Goal: Task Accomplishment & Management: Complete application form

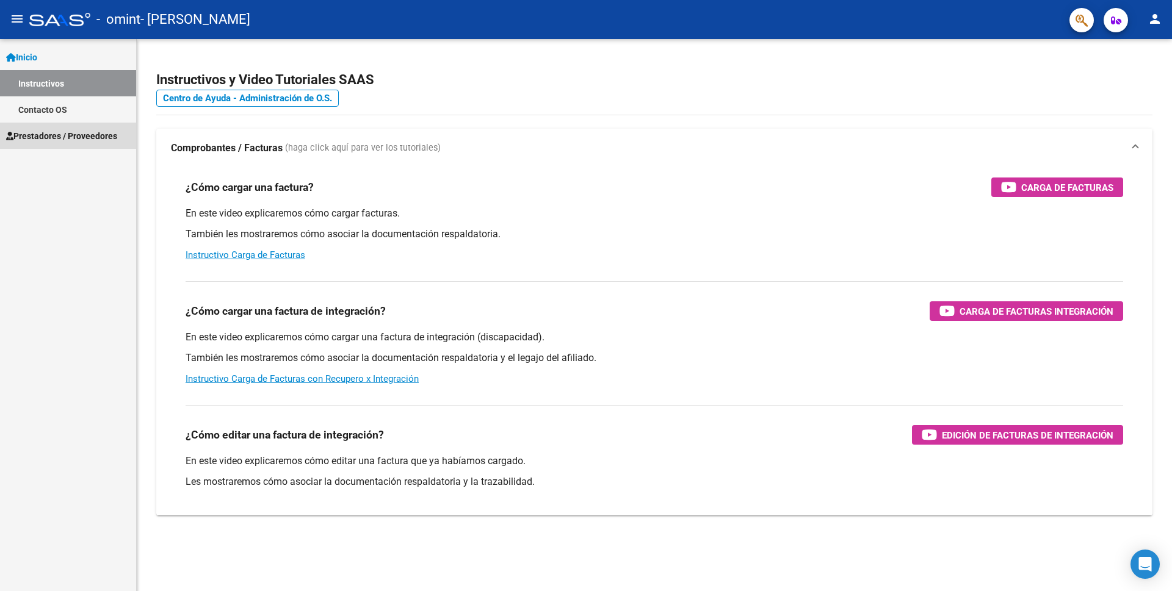
click at [57, 140] on span "Prestadores / Proveedores" at bounding box center [61, 135] width 111 height 13
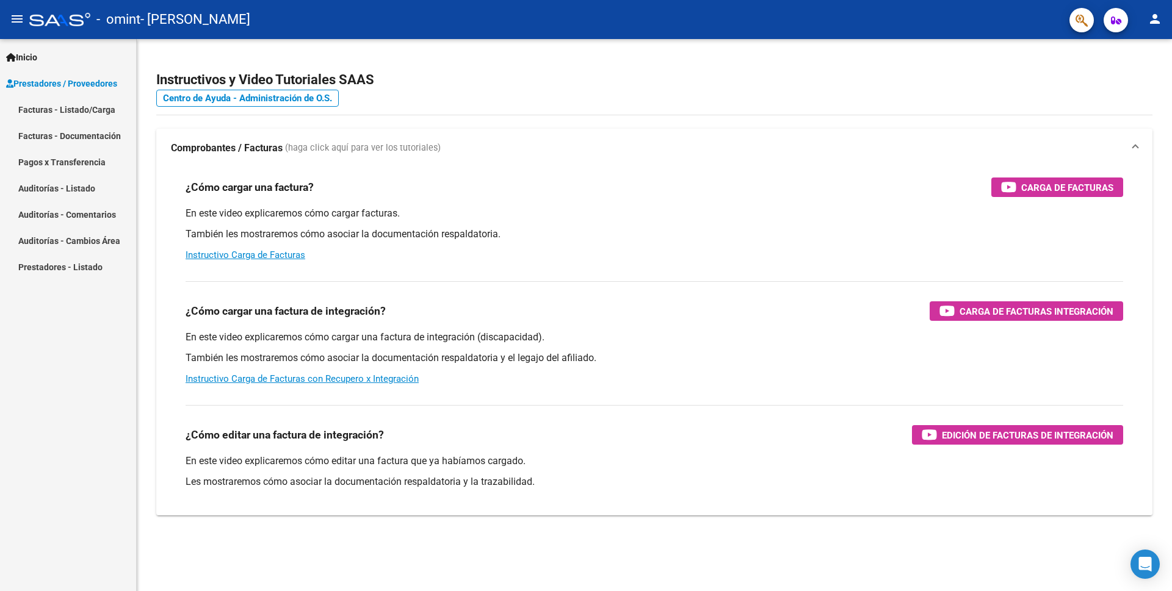
click at [70, 109] on link "Facturas - Listado/Carga" at bounding box center [68, 109] width 136 height 26
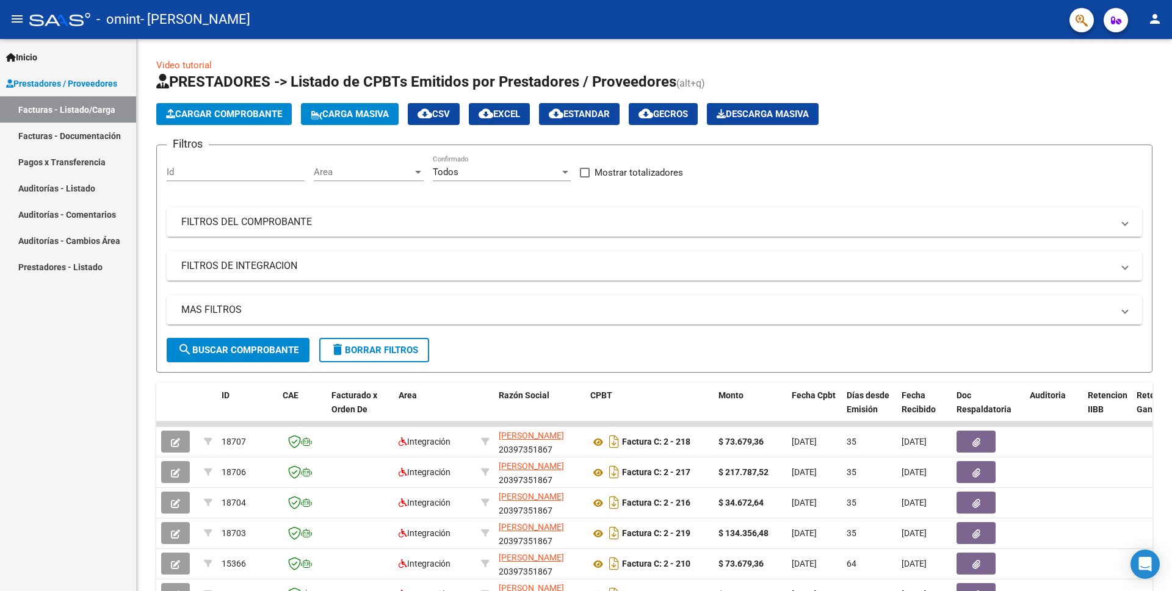
click at [68, 135] on link "Facturas - Documentación" at bounding box center [68, 136] width 136 height 26
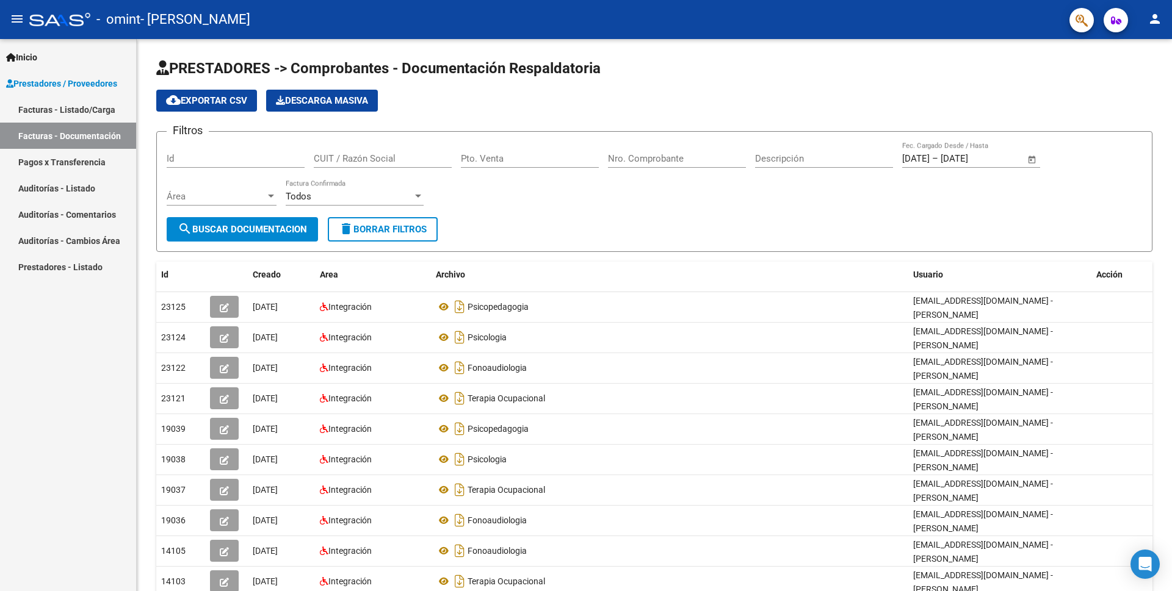
click at [85, 101] on link "Facturas - Listado/Carga" at bounding box center [68, 109] width 136 height 26
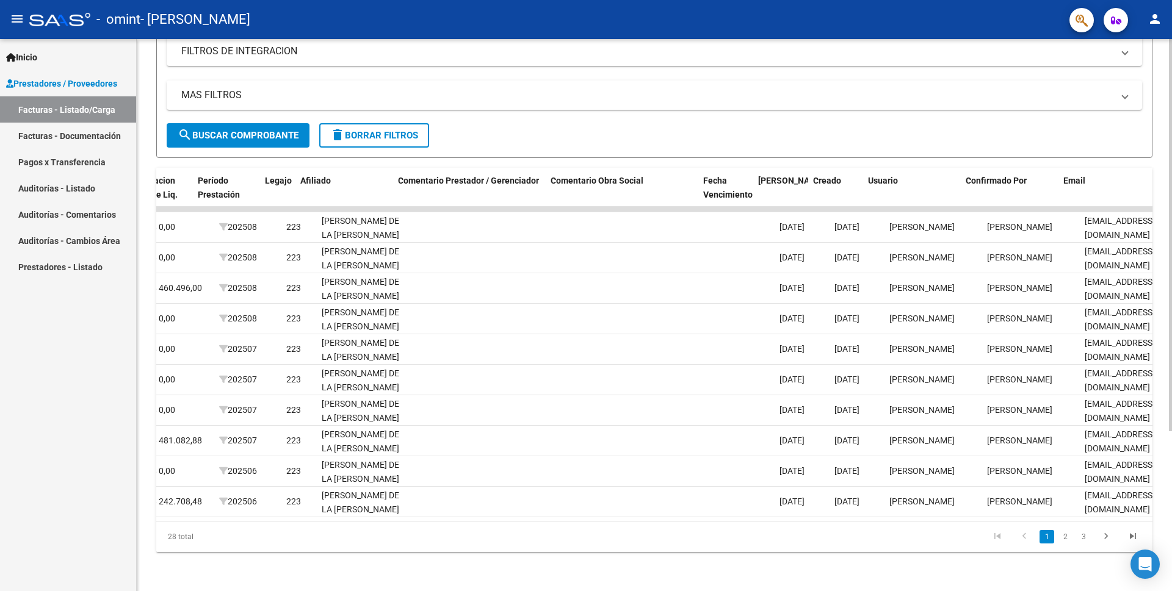
scroll to position [0, 1577]
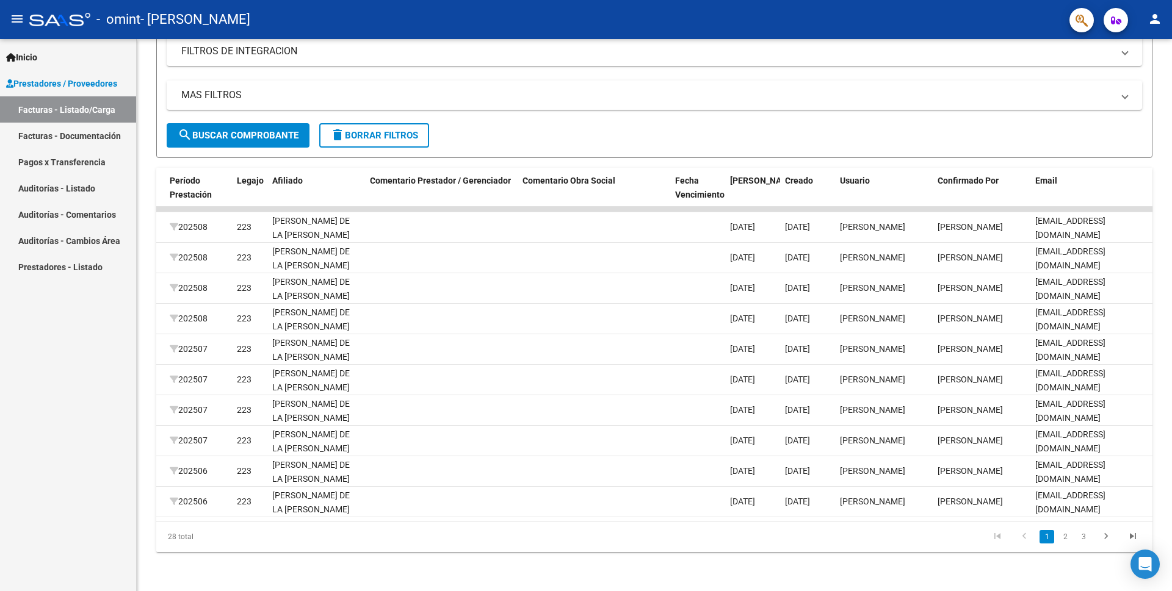
click at [90, 139] on link "Facturas - Documentación" at bounding box center [68, 136] width 136 height 26
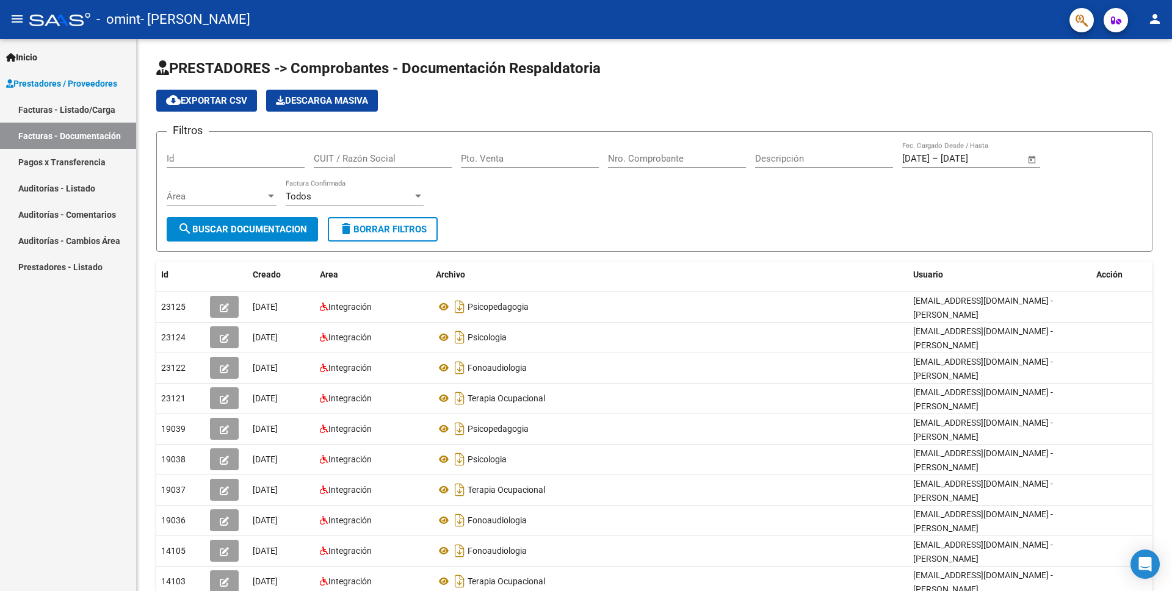
click at [62, 110] on link "Facturas - Listado/Carga" at bounding box center [68, 109] width 136 height 26
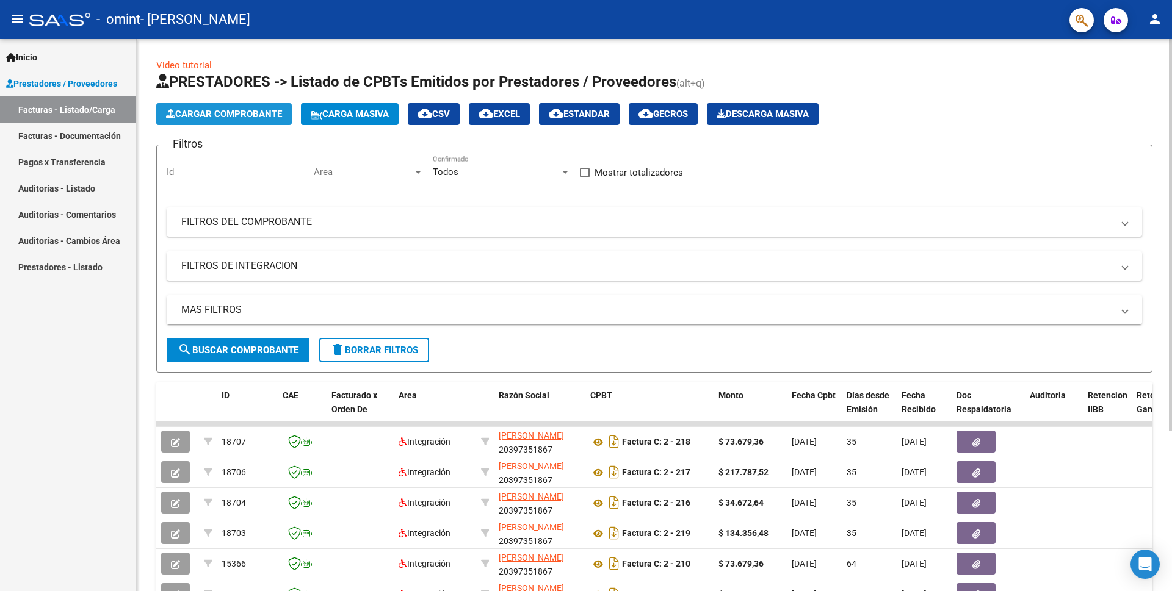
click at [262, 107] on button "Cargar Comprobante" at bounding box center [223, 114] width 135 height 22
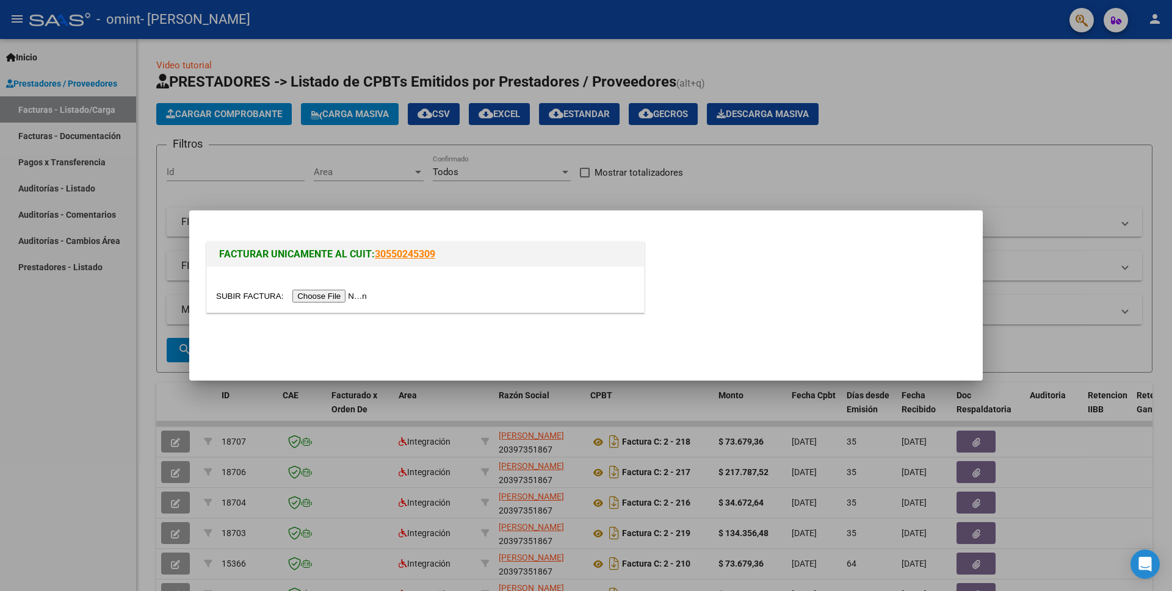
click at [328, 296] on input "file" at bounding box center [293, 296] width 154 height 13
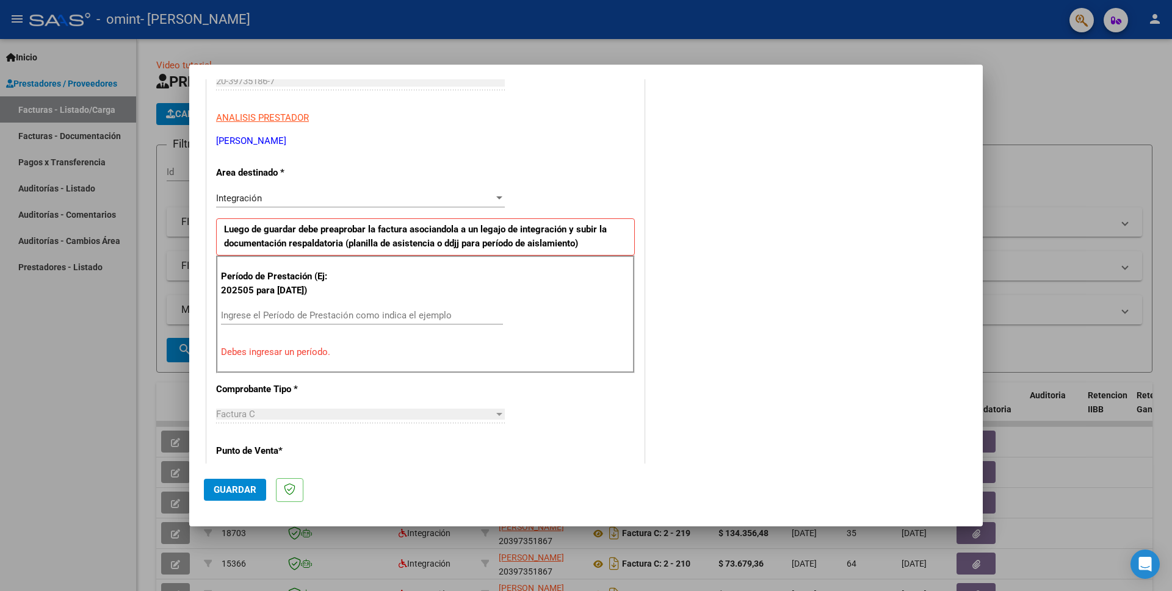
scroll to position [149, 0]
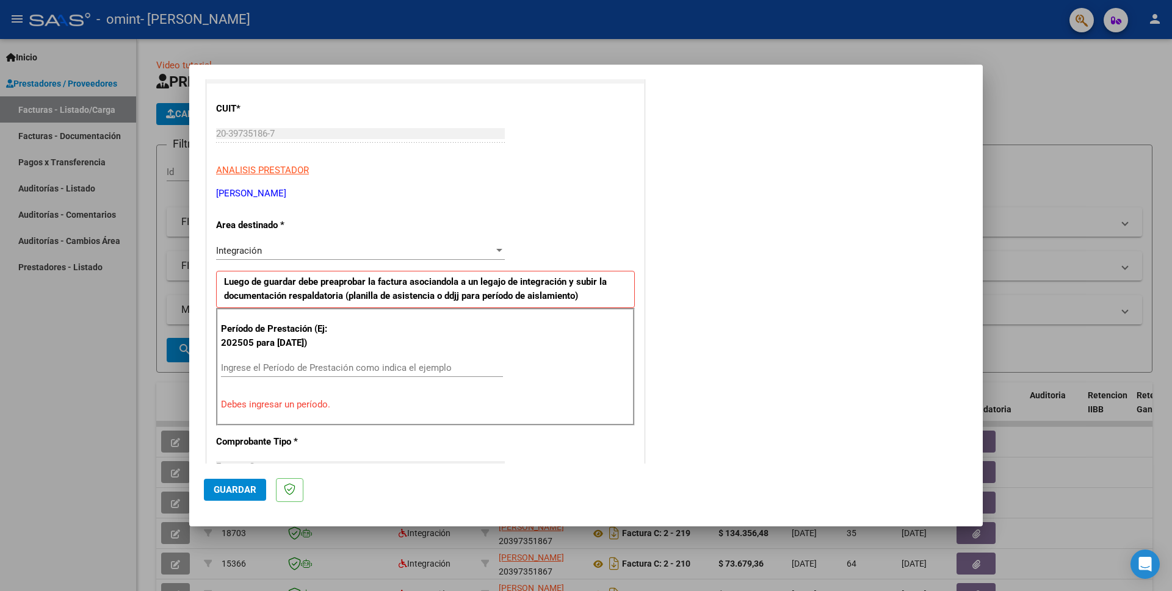
click at [242, 363] on input "Ingrese el Período de Prestación como indica el ejemplo" at bounding box center [362, 367] width 282 height 11
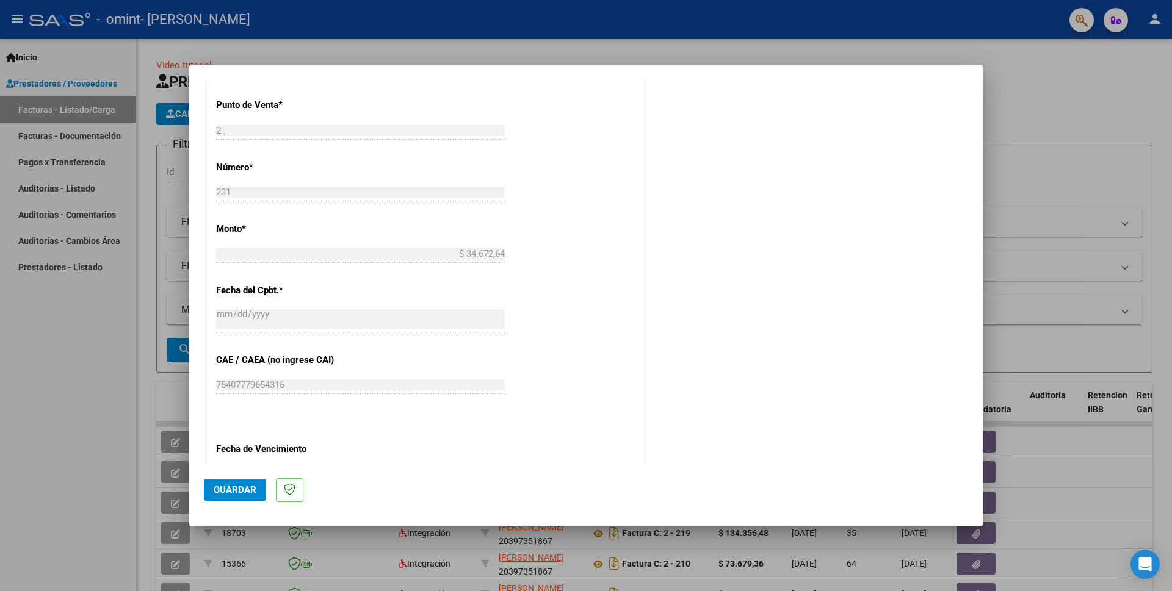
scroll to position [674, 0]
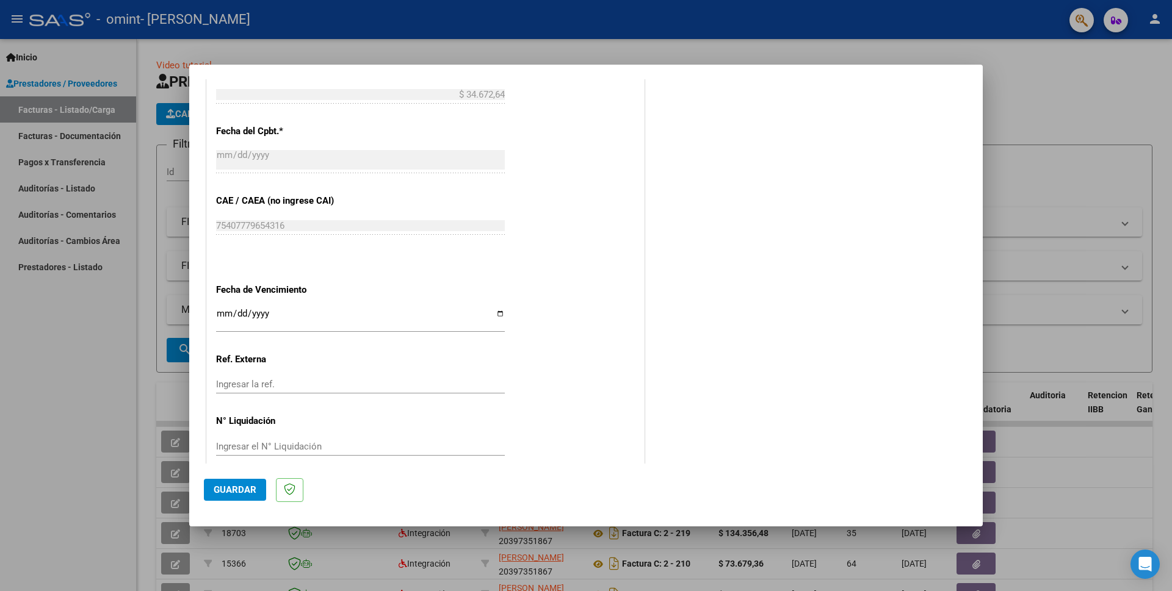
type input "202509"
click at [218, 483] on button "Guardar" at bounding box center [235, 490] width 62 height 22
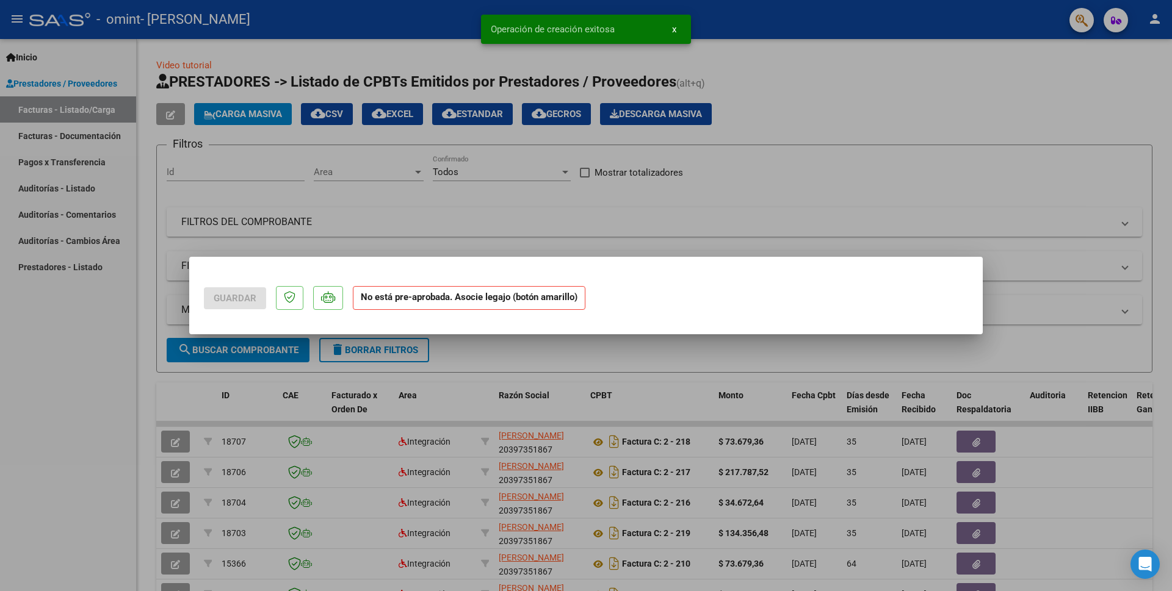
scroll to position [0, 0]
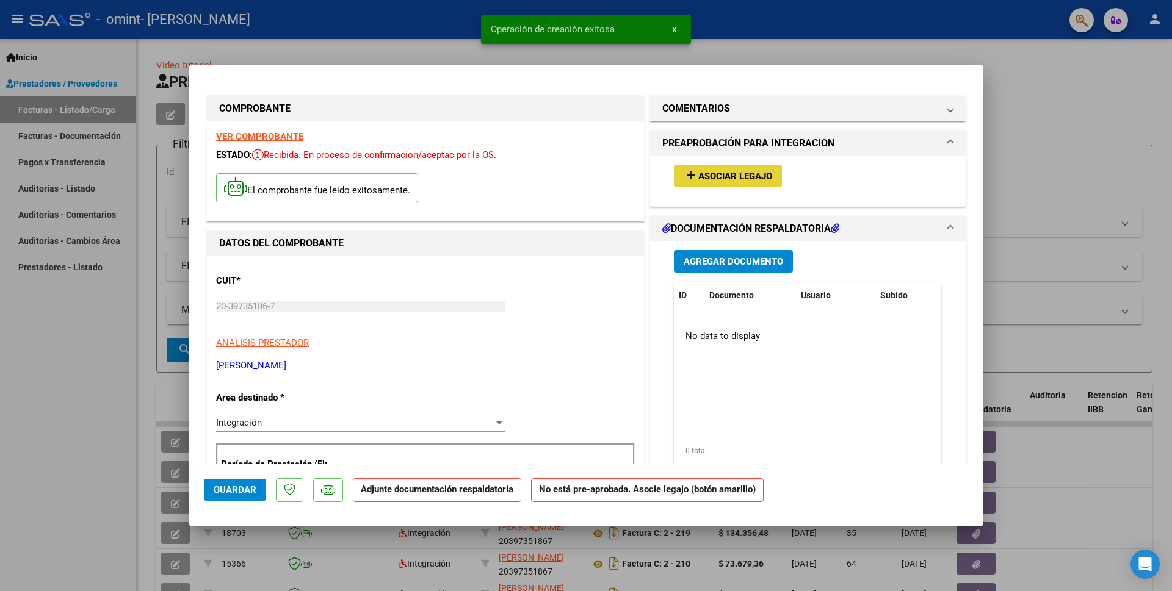
click at [752, 173] on span "Asociar Legajo" at bounding box center [735, 176] width 74 height 11
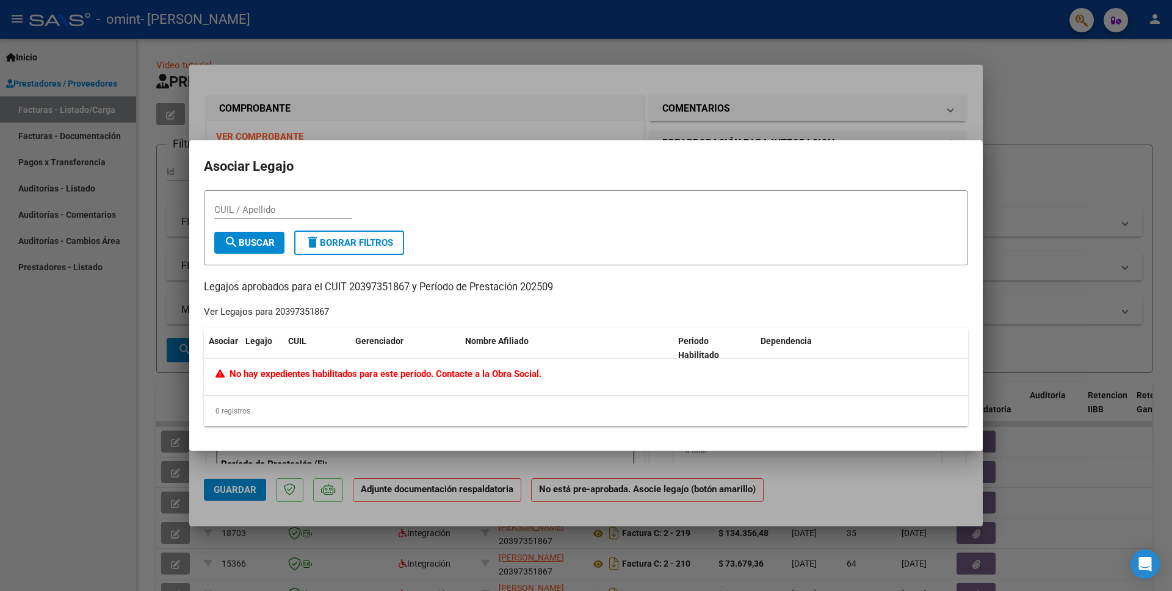
click at [99, 355] on div at bounding box center [586, 295] width 1172 height 591
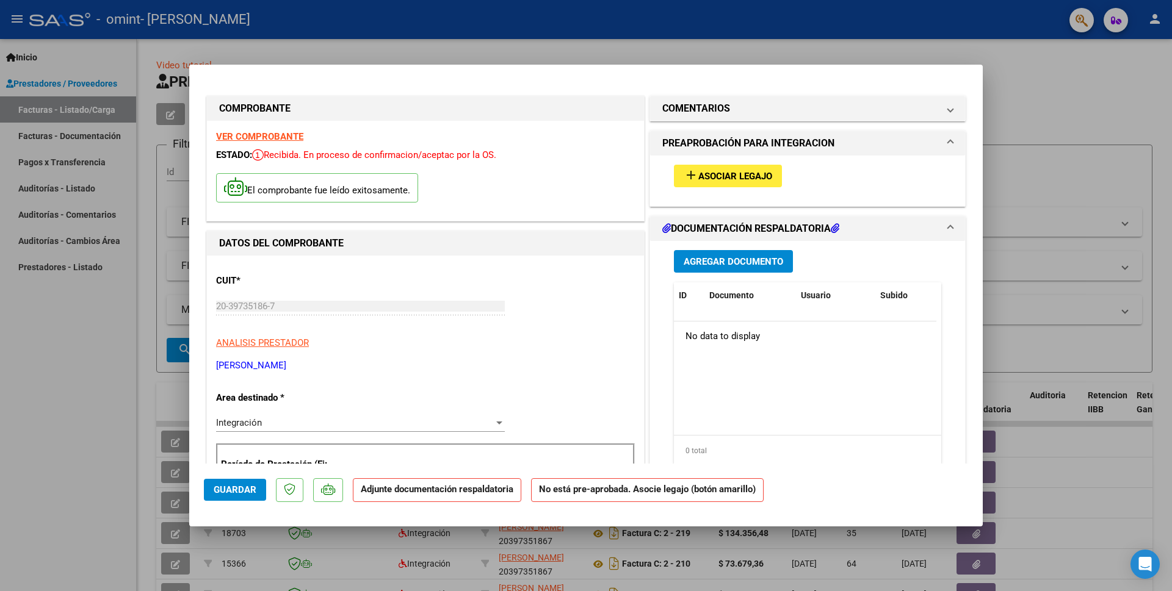
click at [706, 171] on span "Asociar Legajo" at bounding box center [735, 176] width 74 height 11
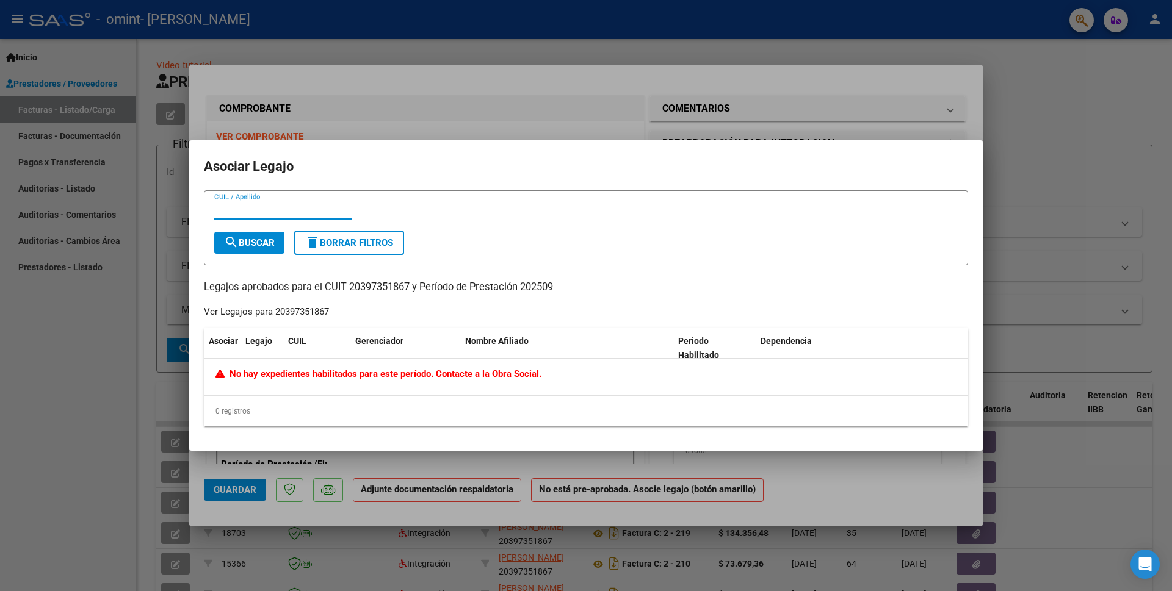
click at [223, 210] on input "CUIL / Apellido" at bounding box center [283, 209] width 138 height 11
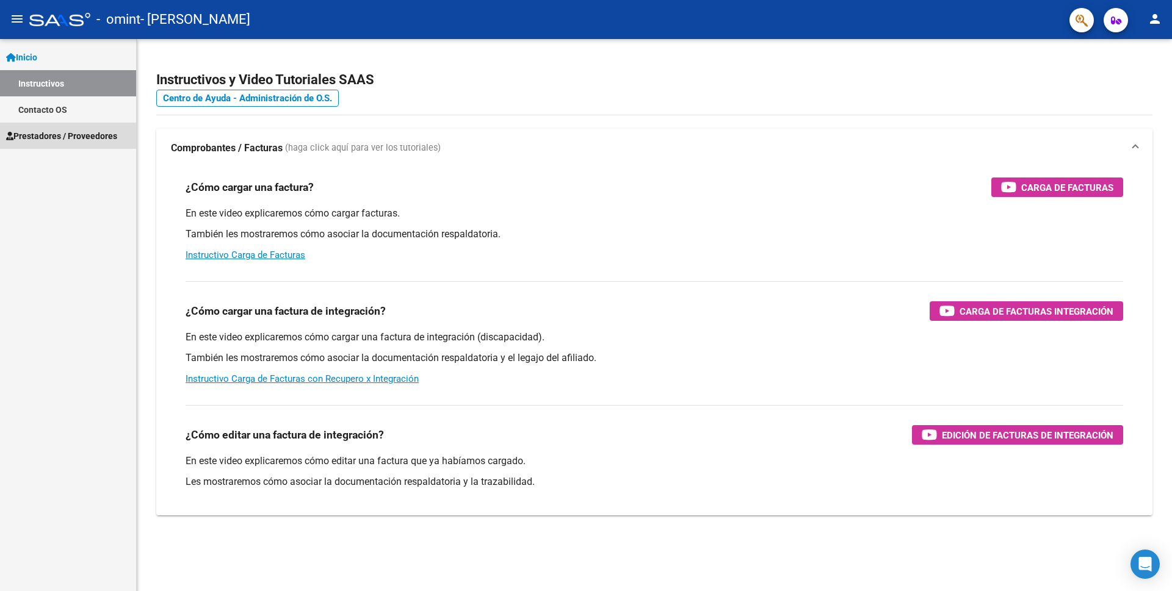
click at [75, 131] on span "Prestadores / Proveedores" at bounding box center [61, 135] width 111 height 13
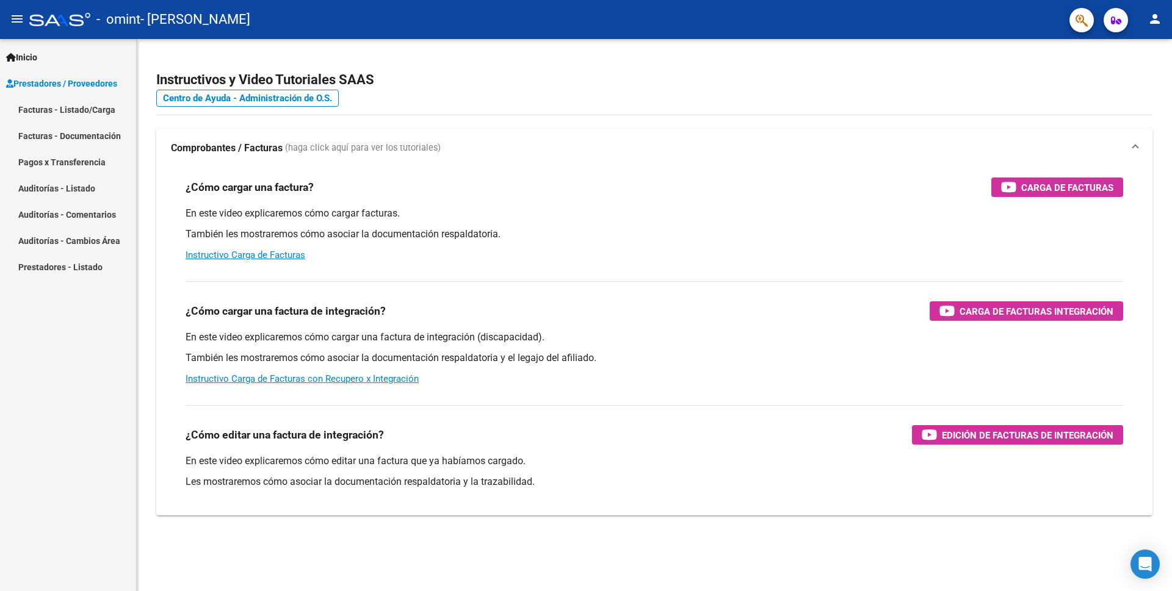
click at [73, 214] on link "Auditorías - Comentarios" at bounding box center [68, 214] width 136 height 26
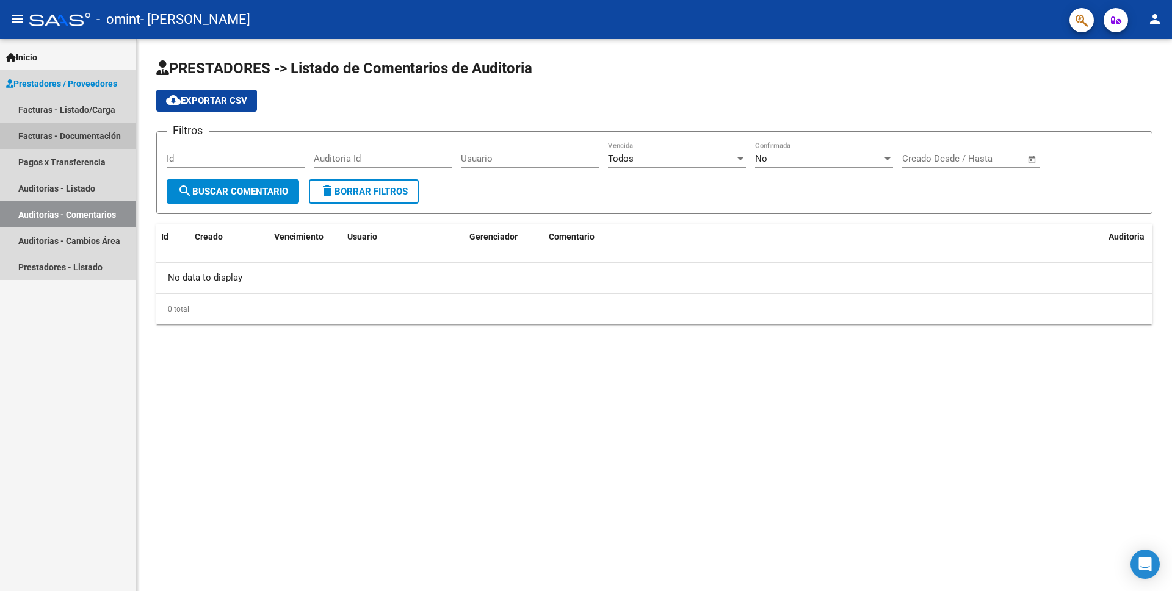
click at [73, 133] on link "Facturas - Documentación" at bounding box center [68, 136] width 136 height 26
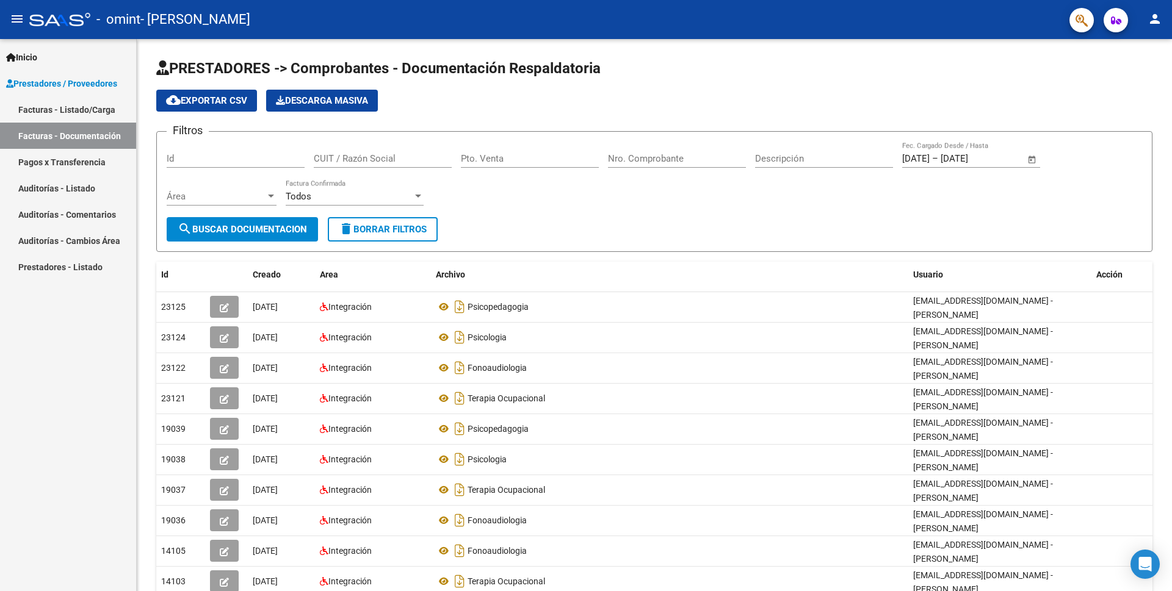
click at [78, 108] on link "Facturas - Listado/Carga" at bounding box center [68, 109] width 136 height 26
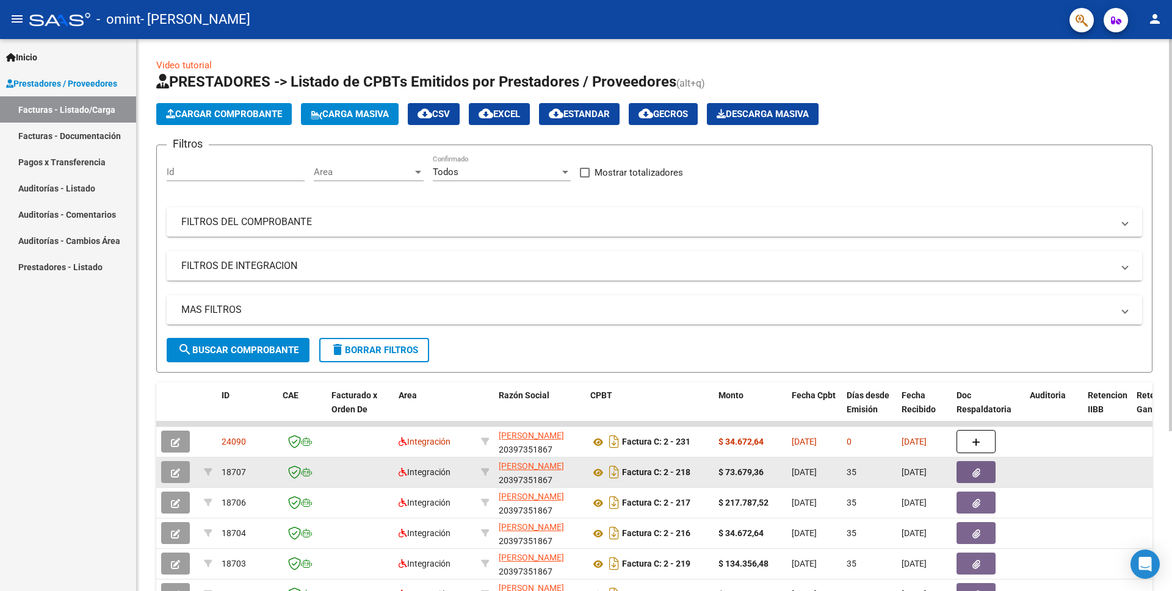
scroll to position [61, 0]
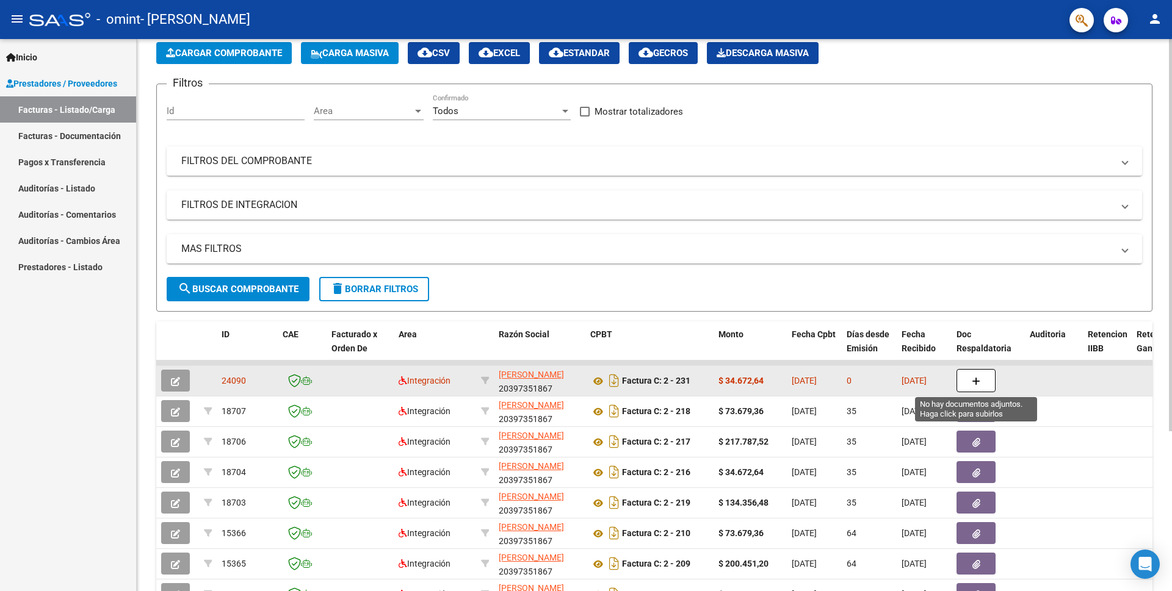
click at [974, 376] on span "button" at bounding box center [975, 380] width 9 height 11
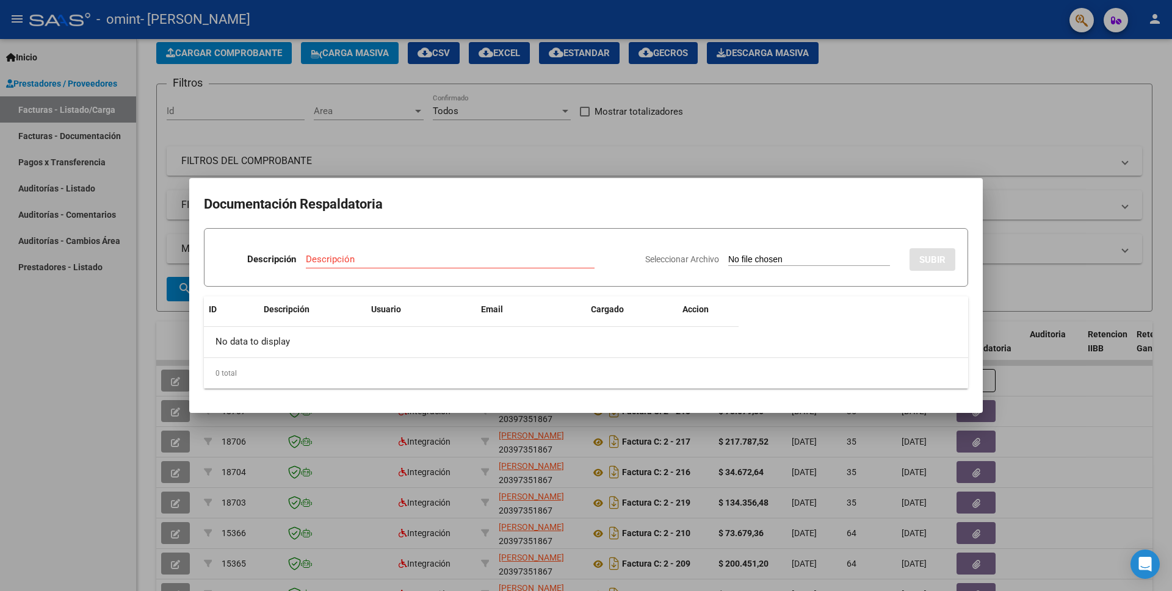
click at [1051, 400] on div at bounding box center [586, 295] width 1172 height 591
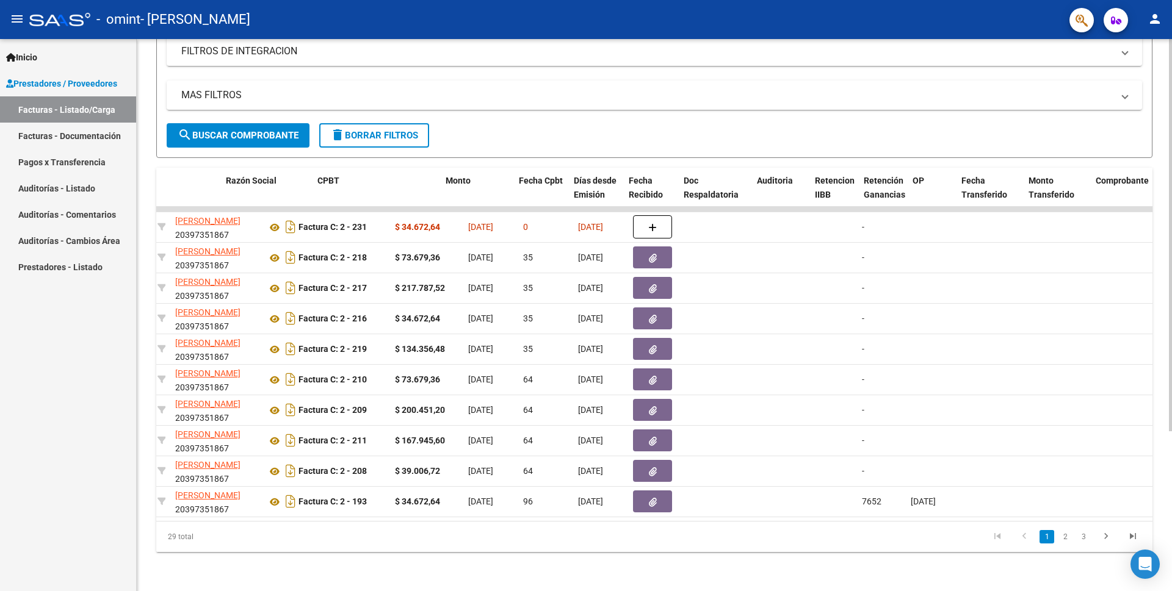
scroll to position [0, 259]
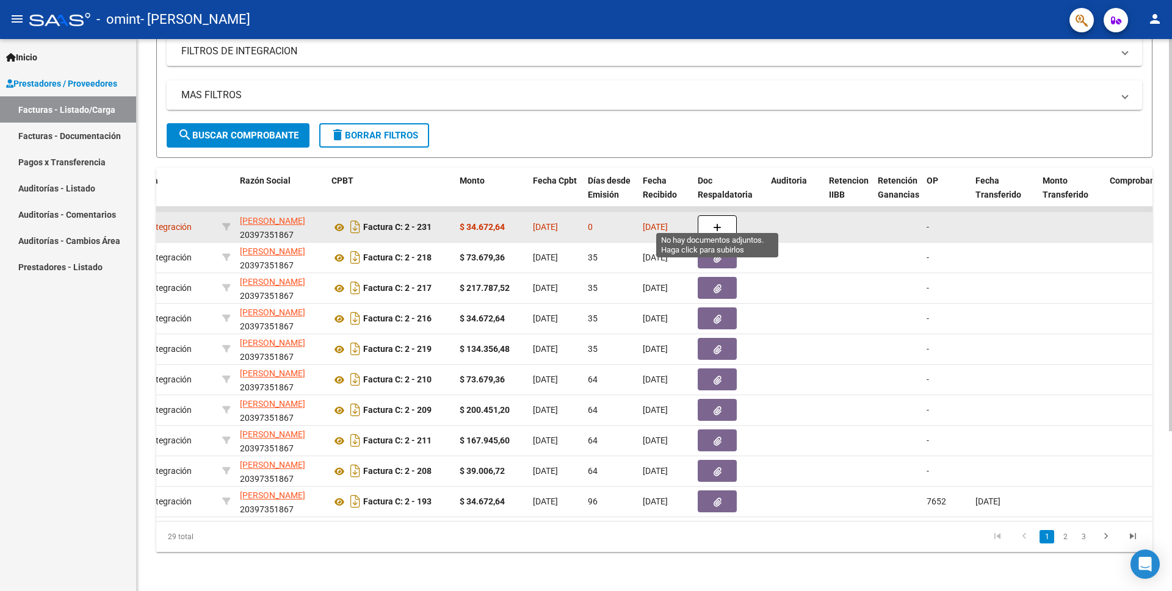
click at [719, 223] on icon "button" at bounding box center [717, 227] width 9 height 9
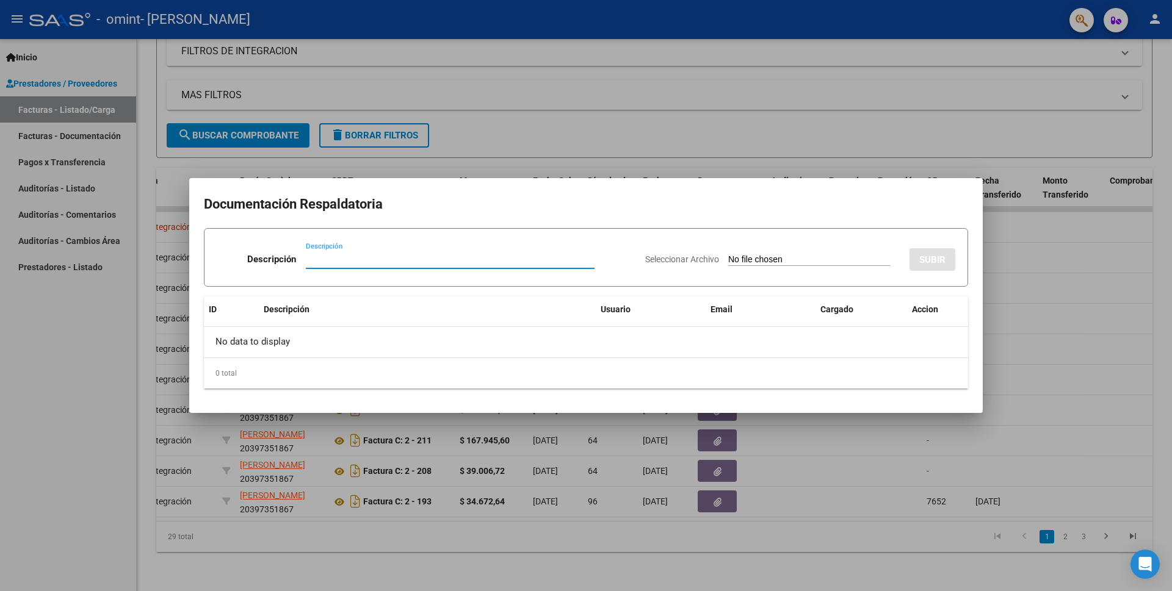
click at [312, 256] on input "Descripción" at bounding box center [450, 259] width 289 height 11
type input "FONOAUDIOLOGIA"
click at [799, 256] on input "Seleccionar Archivo" at bounding box center [809, 260] width 162 height 12
type input "C:\fakepath\ASISTENCIA [PERSON_NAME].pdf"
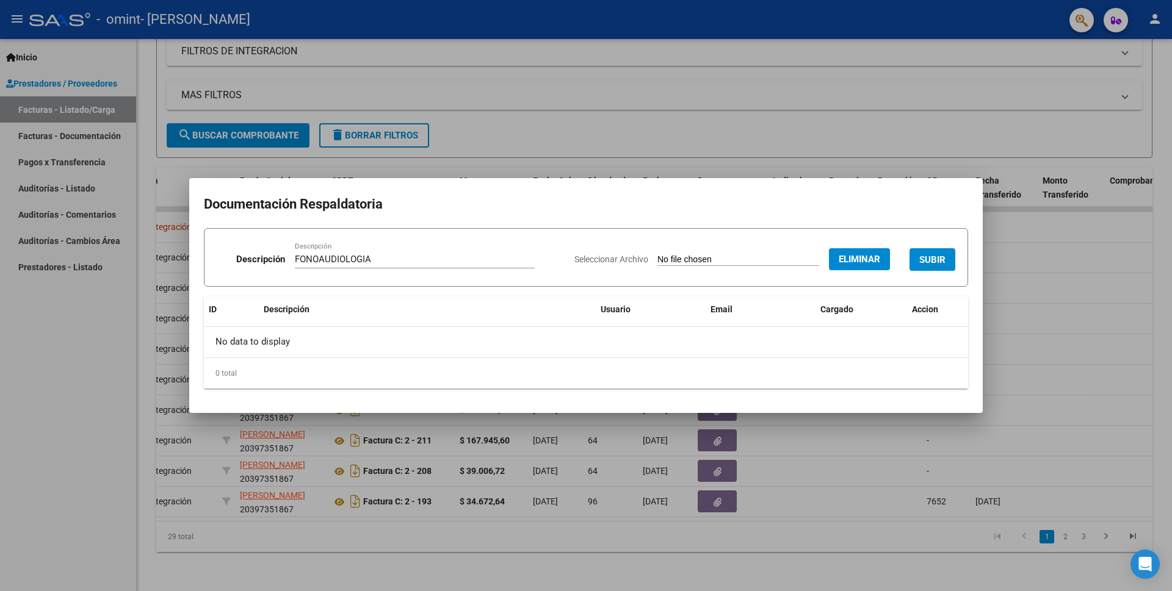
click at [933, 261] on span "SUBIR" at bounding box center [932, 259] width 26 height 11
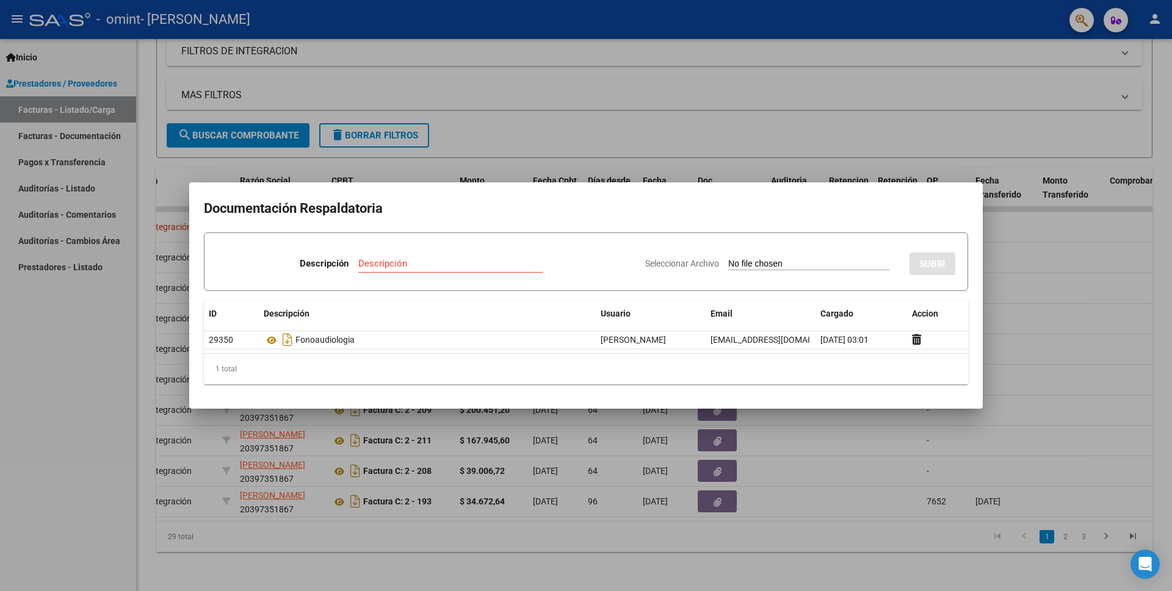
click at [40, 336] on div at bounding box center [586, 295] width 1172 height 591
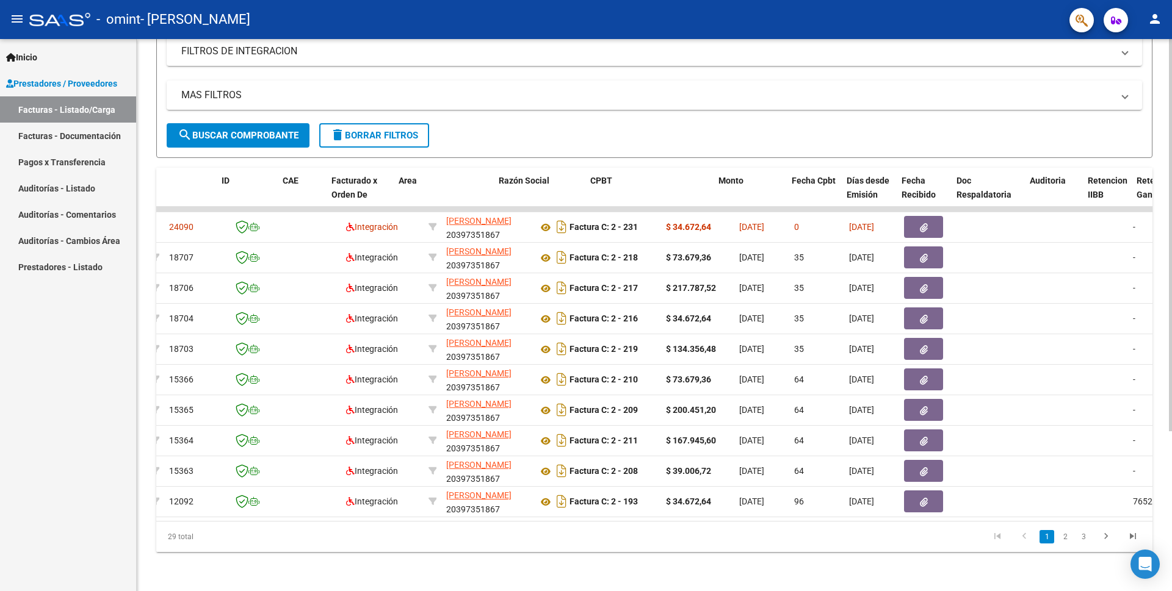
scroll to position [0, 0]
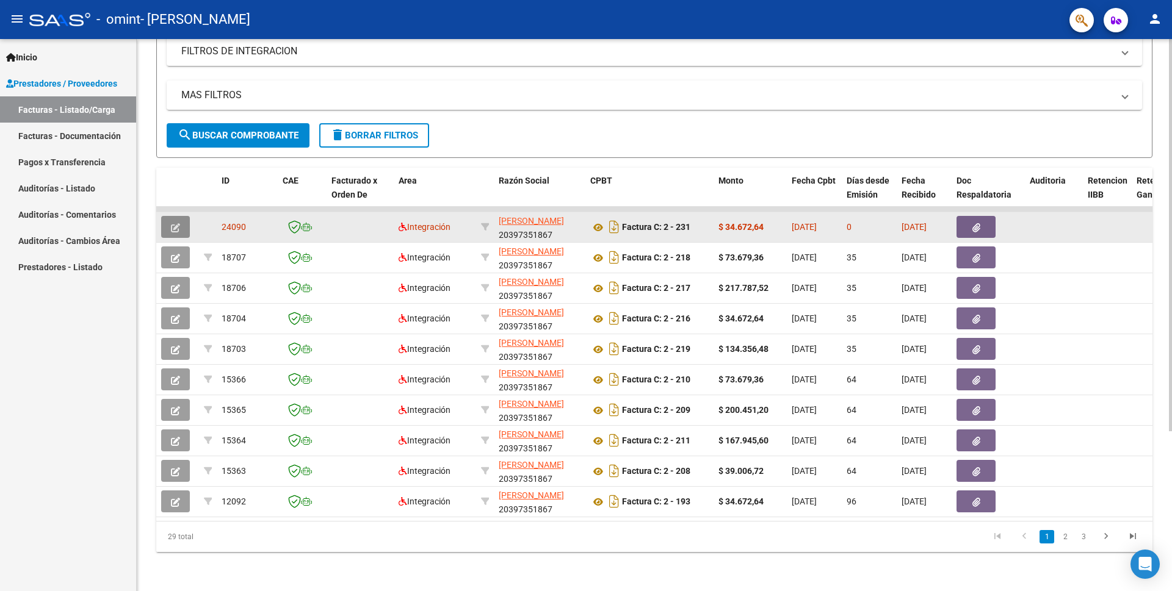
click at [175, 216] on button "button" at bounding box center [175, 227] width 29 height 22
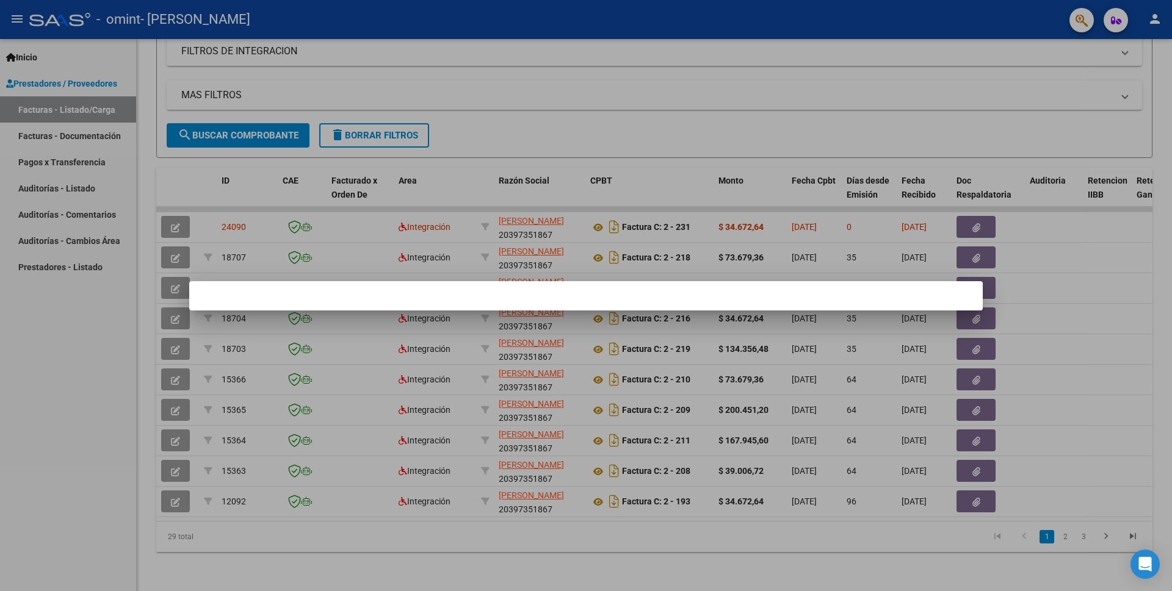
click at [176, 212] on div at bounding box center [586, 295] width 1172 height 591
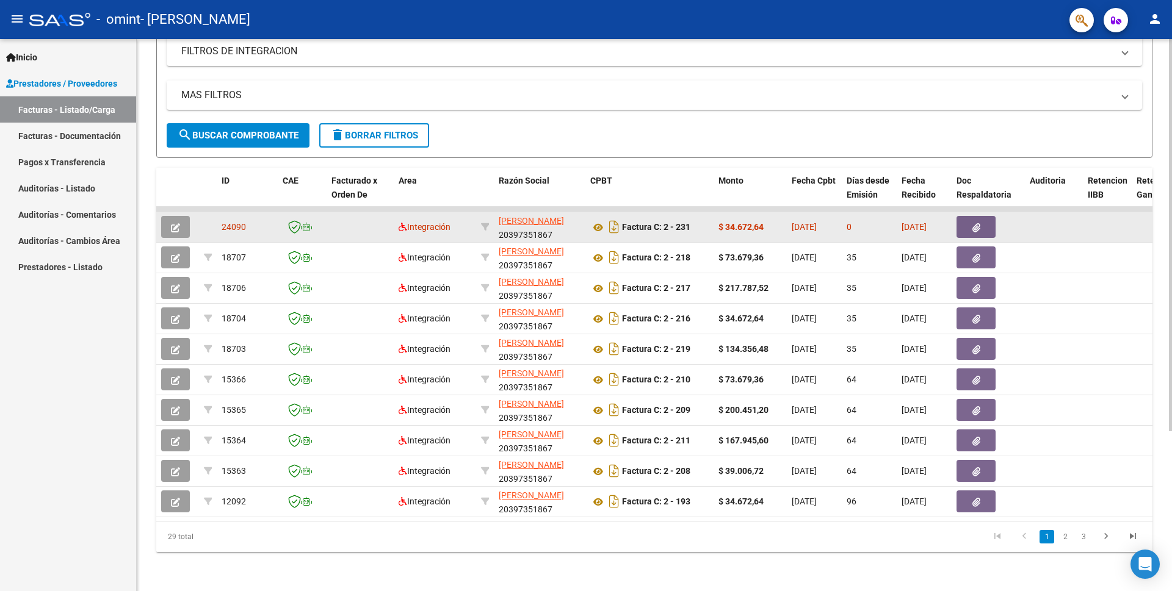
click at [173, 223] on icon "button" at bounding box center [175, 227] width 9 height 9
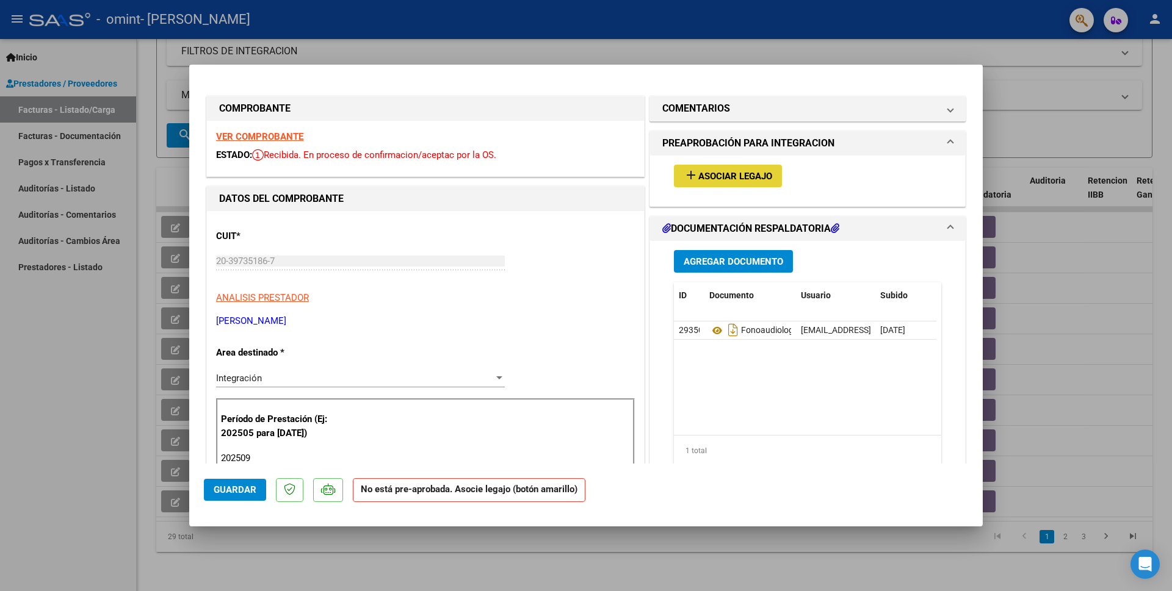
click at [724, 171] on span "Asociar Legajo" at bounding box center [735, 176] width 74 height 11
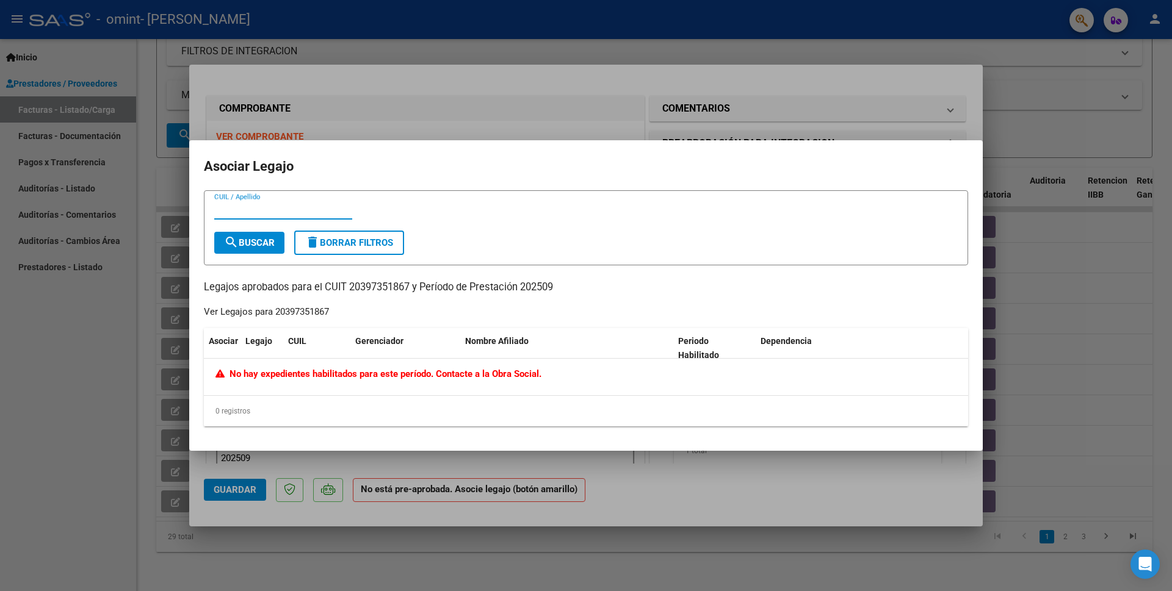
click at [232, 207] on input "CUIL / Apellido" at bounding box center [283, 209] width 138 height 11
type input "[PERSON_NAME] DE LA [PERSON_NAME]"
click at [252, 238] on span "search Buscar" at bounding box center [249, 242] width 51 height 11
click at [86, 377] on div at bounding box center [586, 295] width 1172 height 591
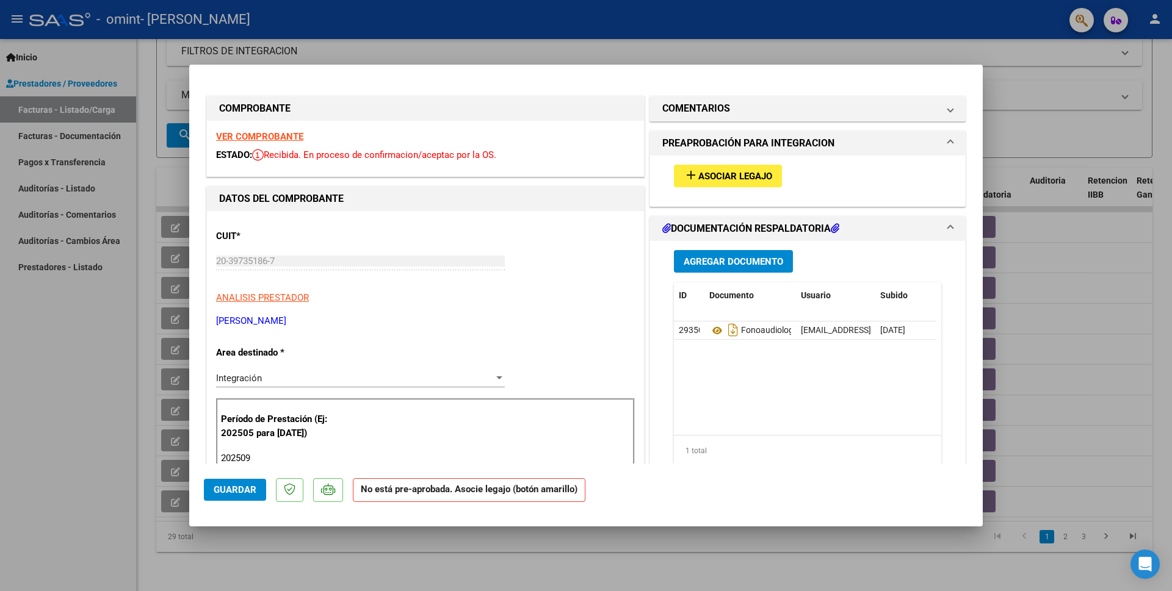
click at [9, 414] on div at bounding box center [586, 295] width 1172 height 591
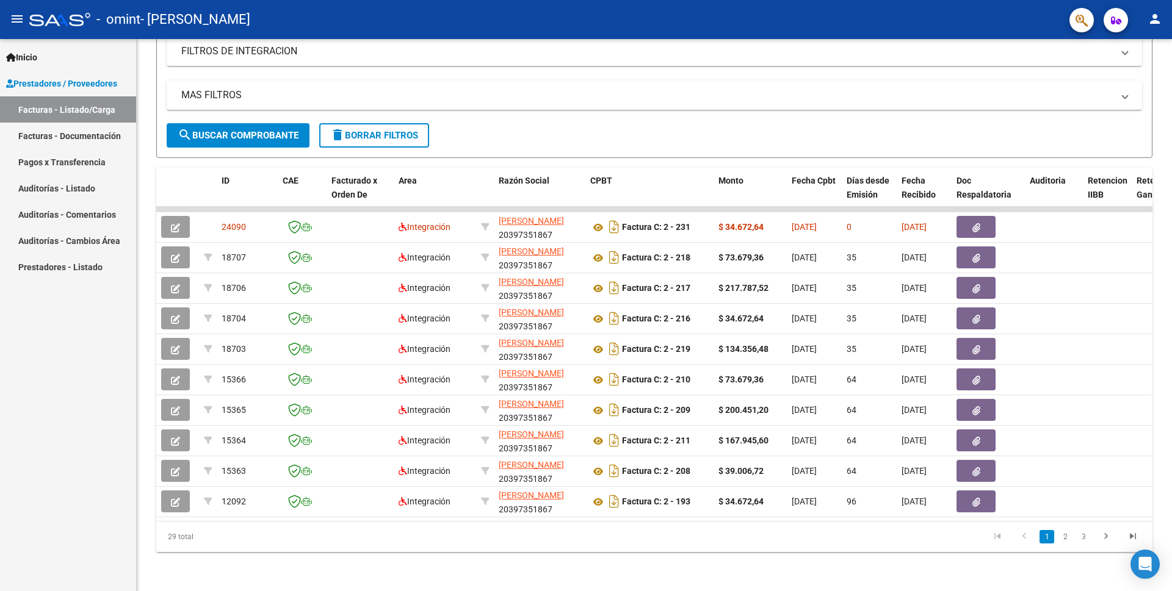
click at [63, 77] on span "Prestadores / Proveedores" at bounding box center [61, 83] width 111 height 13
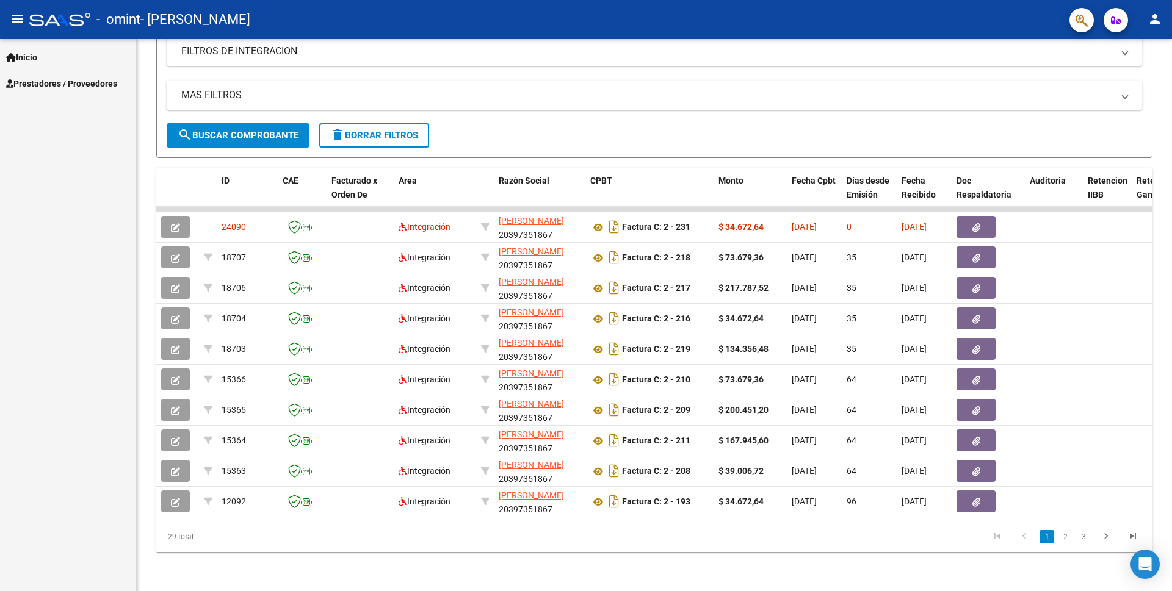
click at [63, 81] on span "Prestadores / Proveedores" at bounding box center [61, 83] width 111 height 13
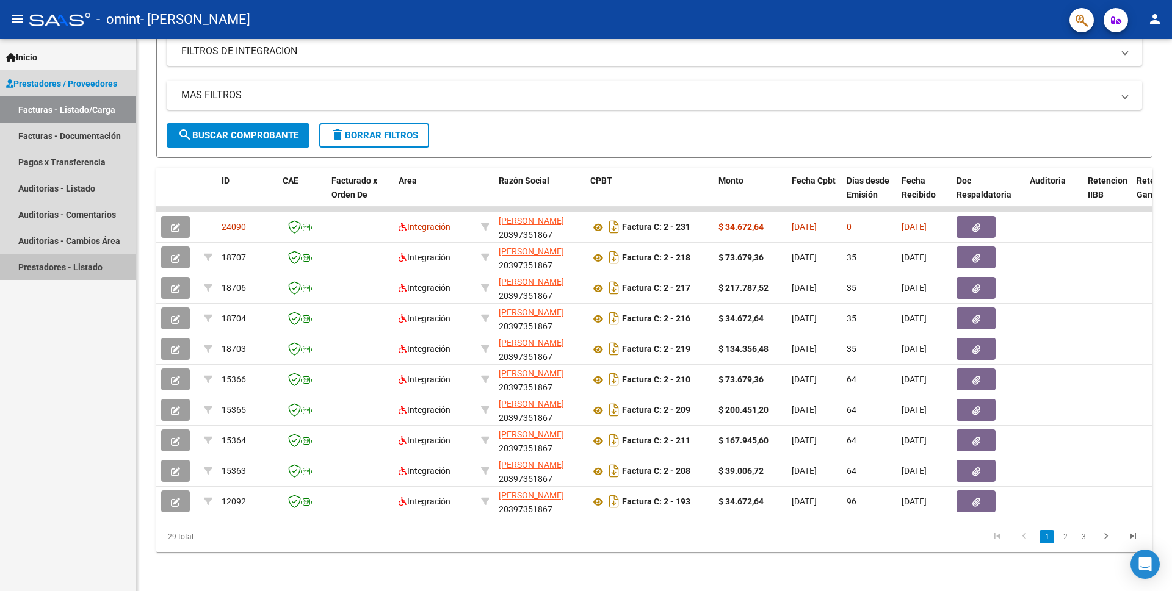
click at [63, 266] on link "Prestadores - Listado" at bounding box center [68, 267] width 136 height 26
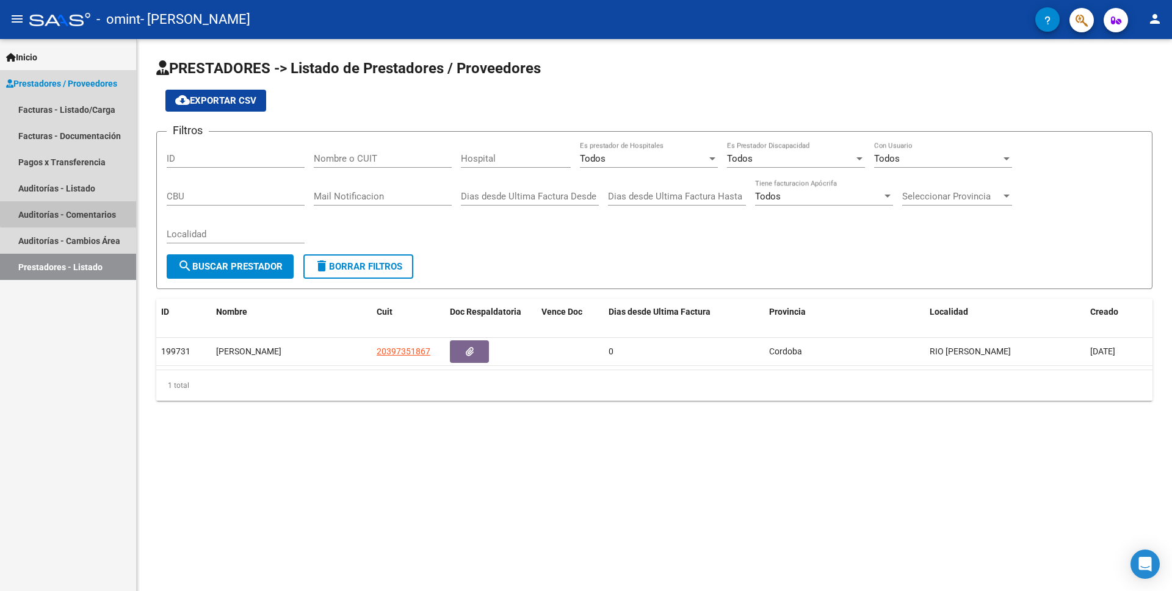
click at [70, 213] on link "Auditorías - Comentarios" at bounding box center [68, 214] width 136 height 26
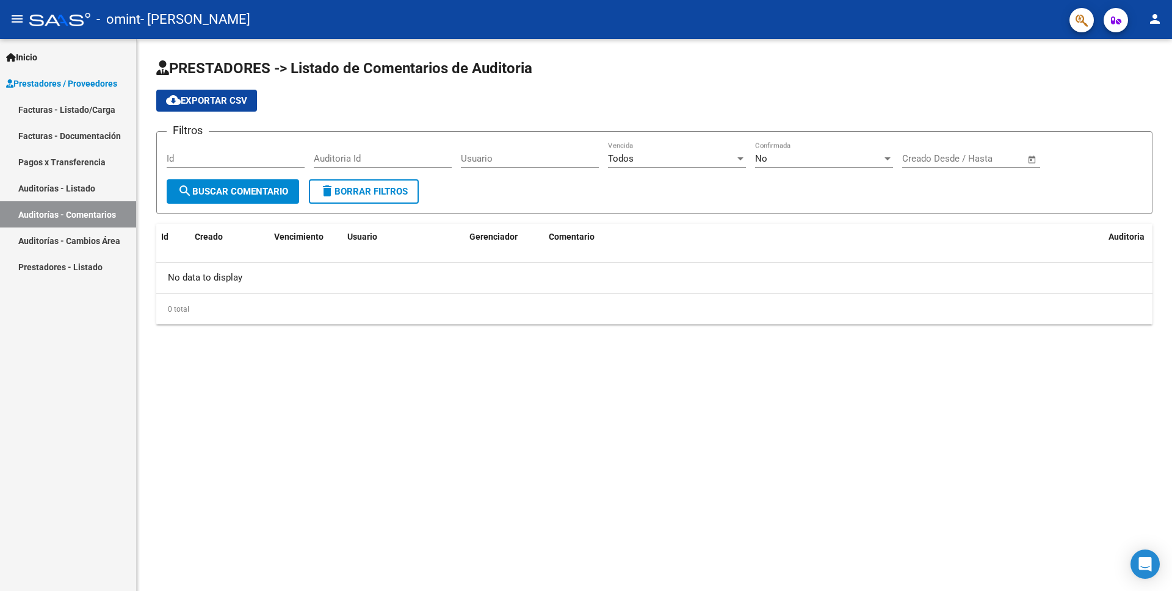
click at [73, 187] on link "Auditorías - Listado" at bounding box center [68, 188] width 136 height 26
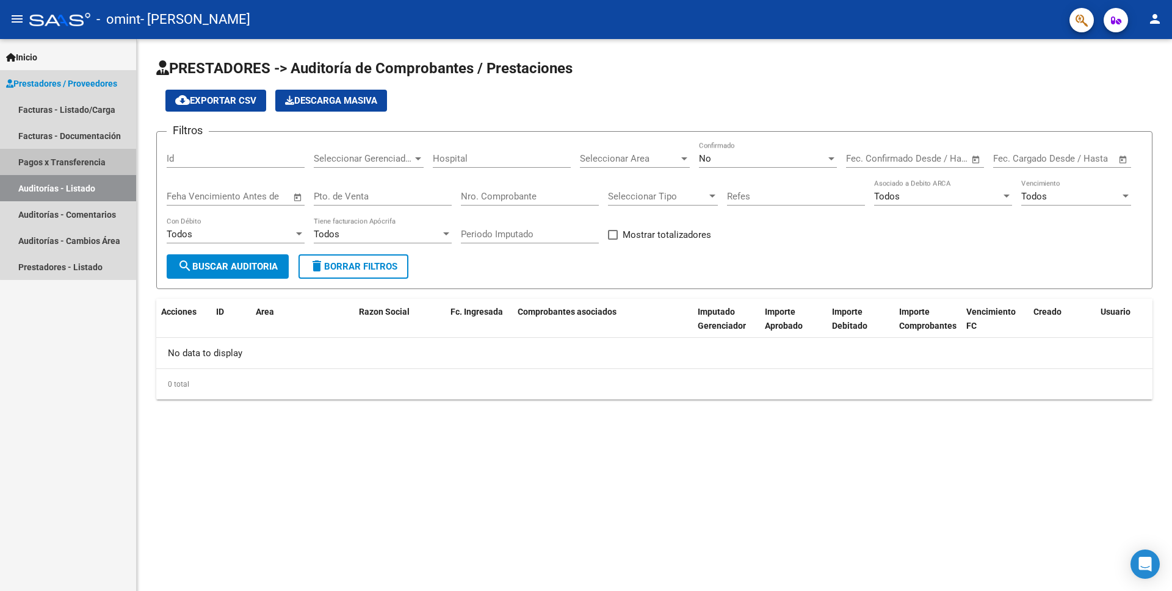
click at [73, 164] on link "Pagos x Transferencia" at bounding box center [68, 162] width 136 height 26
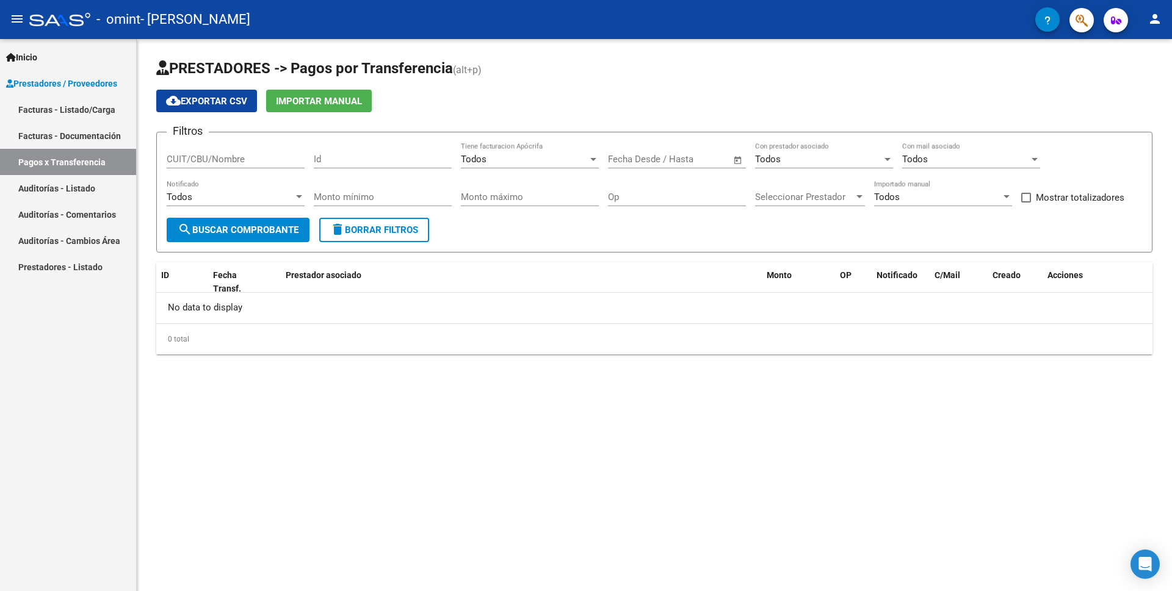
click at [76, 134] on link "Facturas - Documentación" at bounding box center [68, 136] width 136 height 26
